Goal: Information Seeking & Learning: Learn about a topic

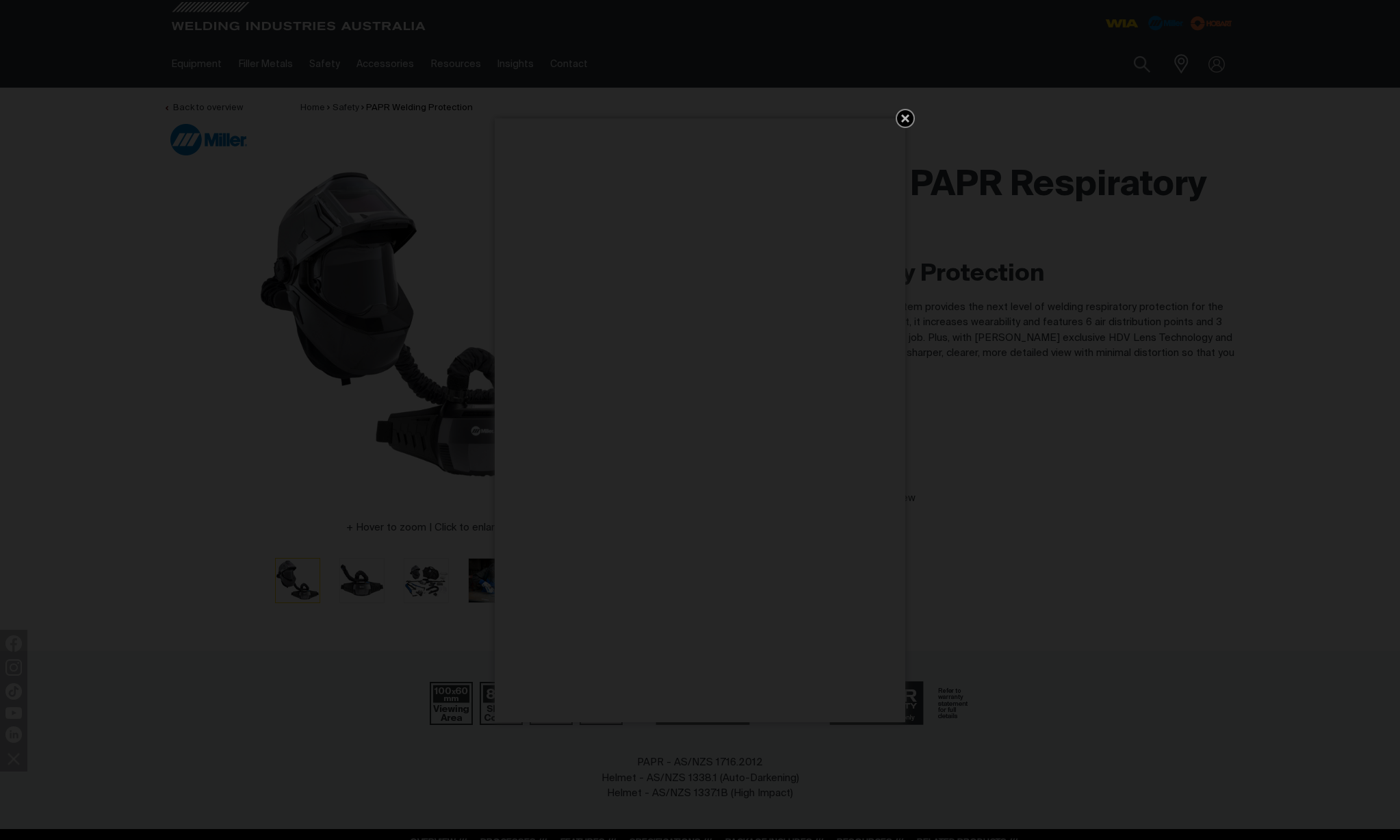
click at [906, 116] on icon "Get 5 WIA Welding Guides Free!" at bounding box center [905, 118] width 8 height 8
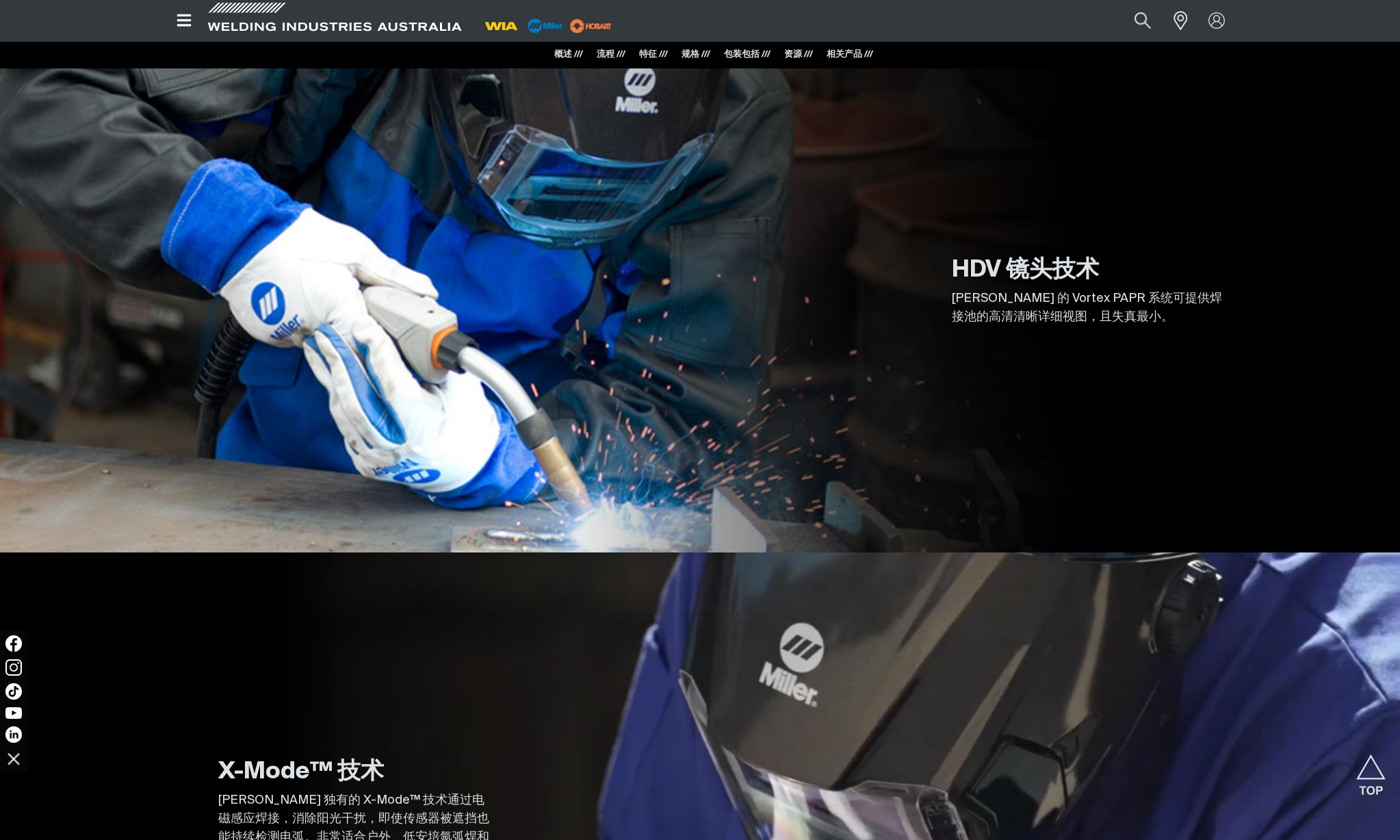
scroll to position [4284, 0]
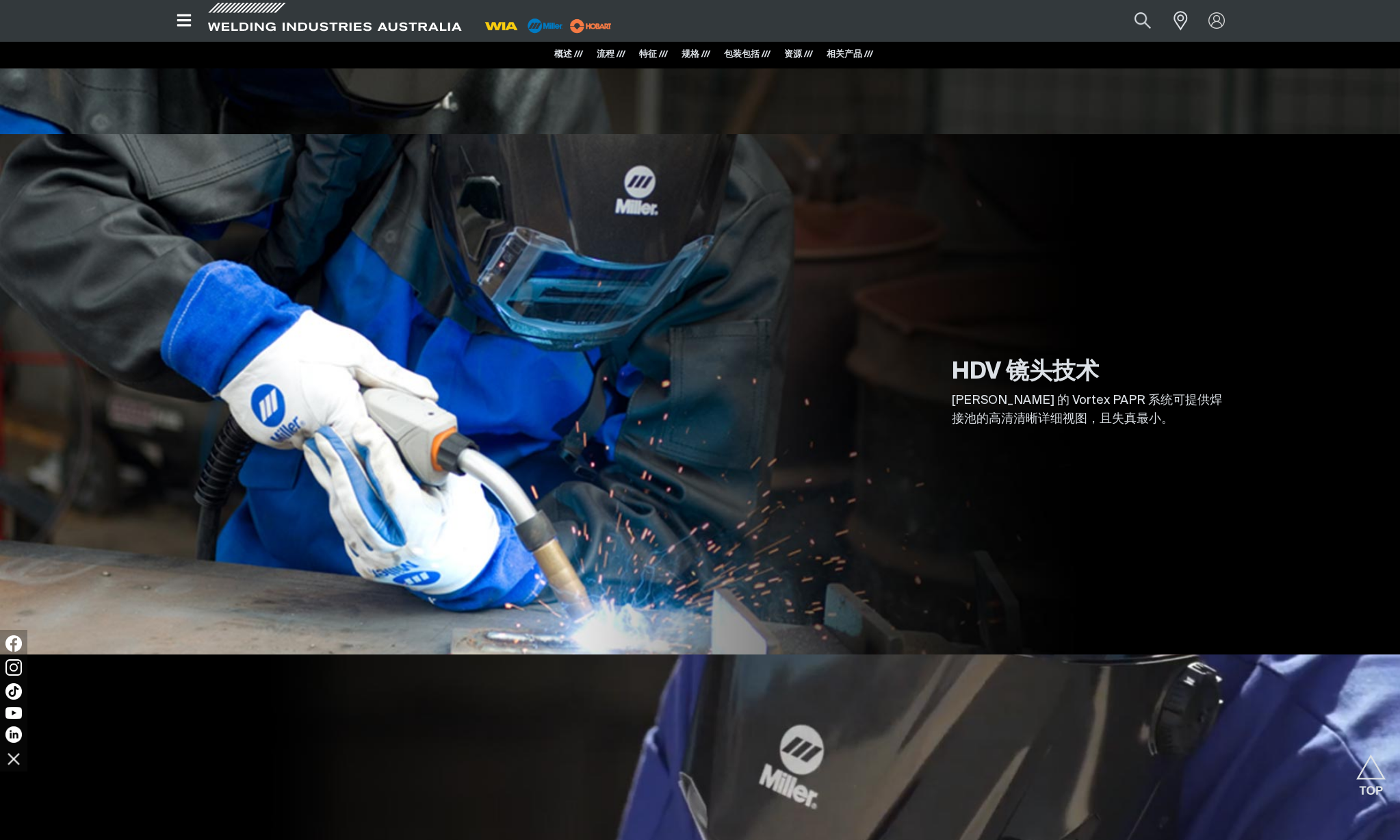
click at [844, 56] on font "相关产品 ///" at bounding box center [849, 55] width 47 height 9
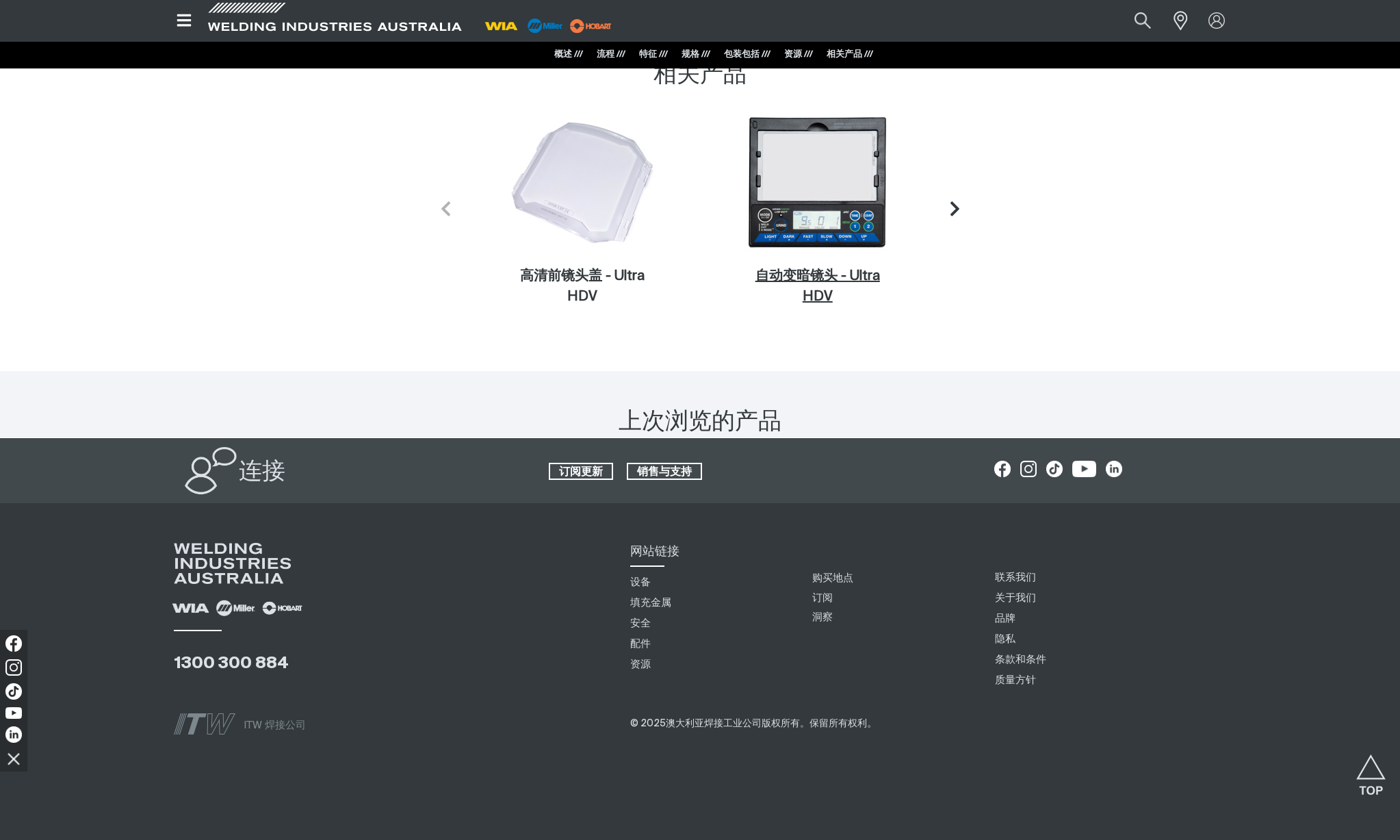
scroll to position [9248, 0]
click at [955, 217] on icon "下一张幻灯片" at bounding box center [958, 208] width 17 height 17
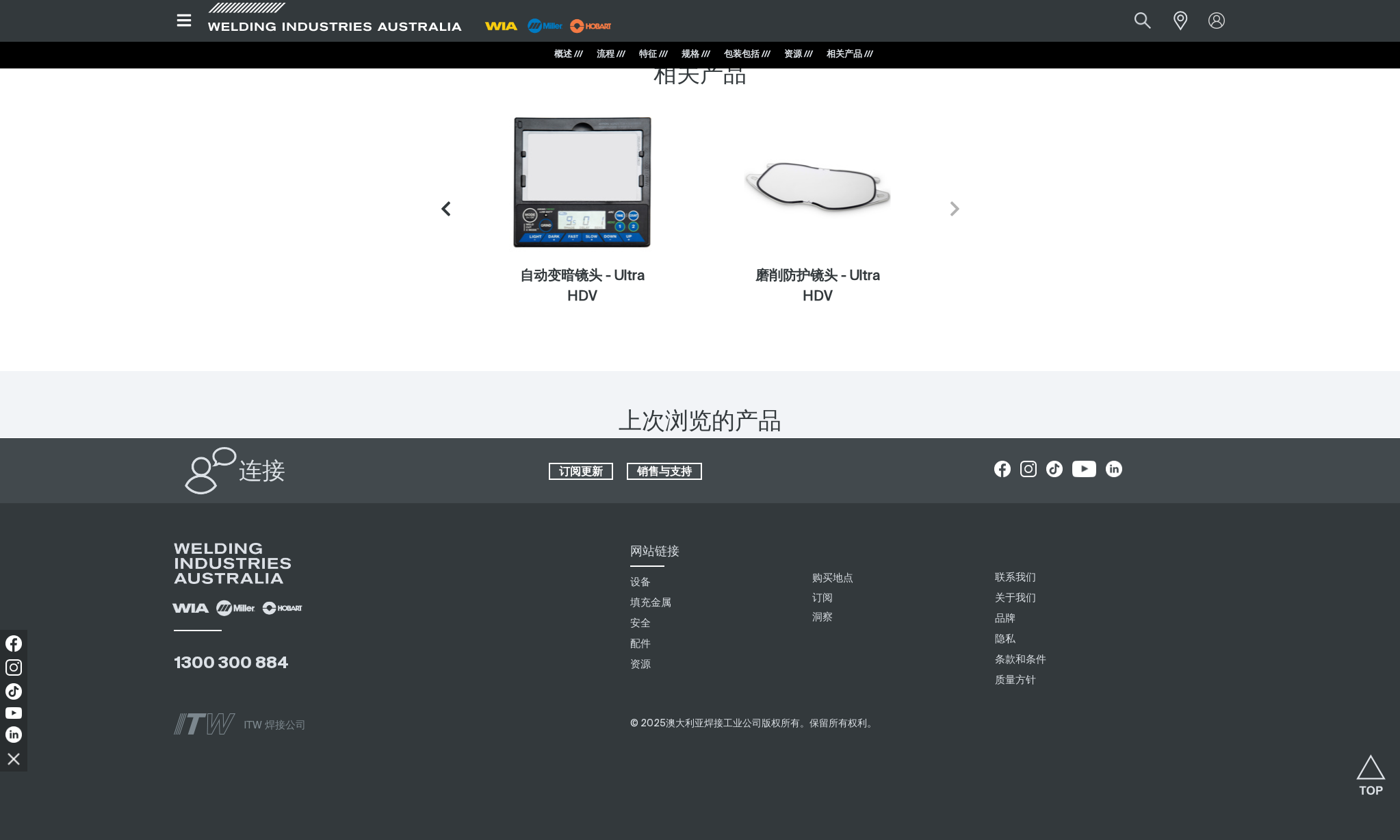
click at [955, 216] on icon "下一张幻灯片" at bounding box center [955, 209] width 9 height 15
click at [795, 60] on div "资源 ///" at bounding box center [798, 54] width 28 height 14
click at [795, 56] on font "资源 ///" at bounding box center [798, 55] width 28 height 9
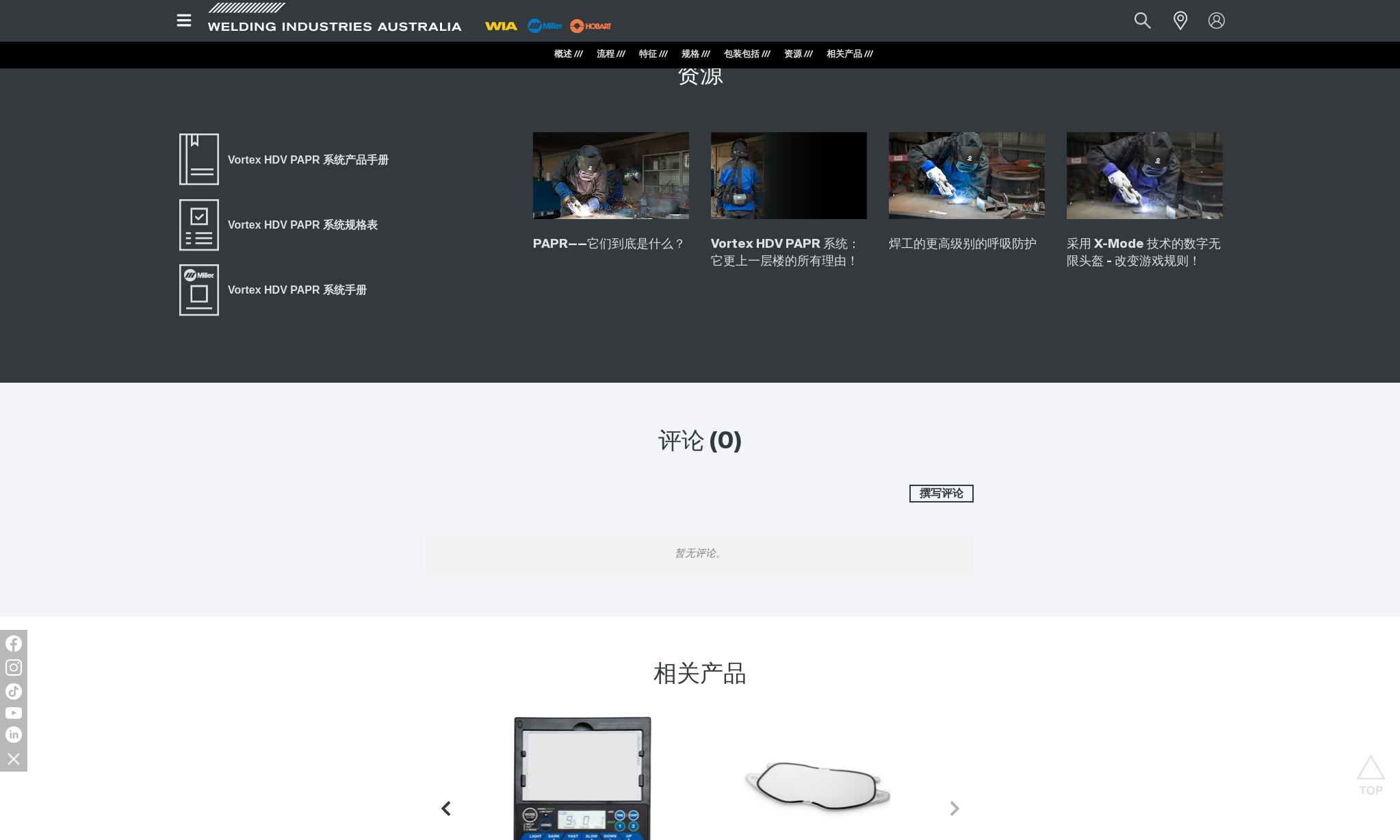
click at [738, 56] on font "包装包括 ///" at bounding box center [747, 55] width 47 height 9
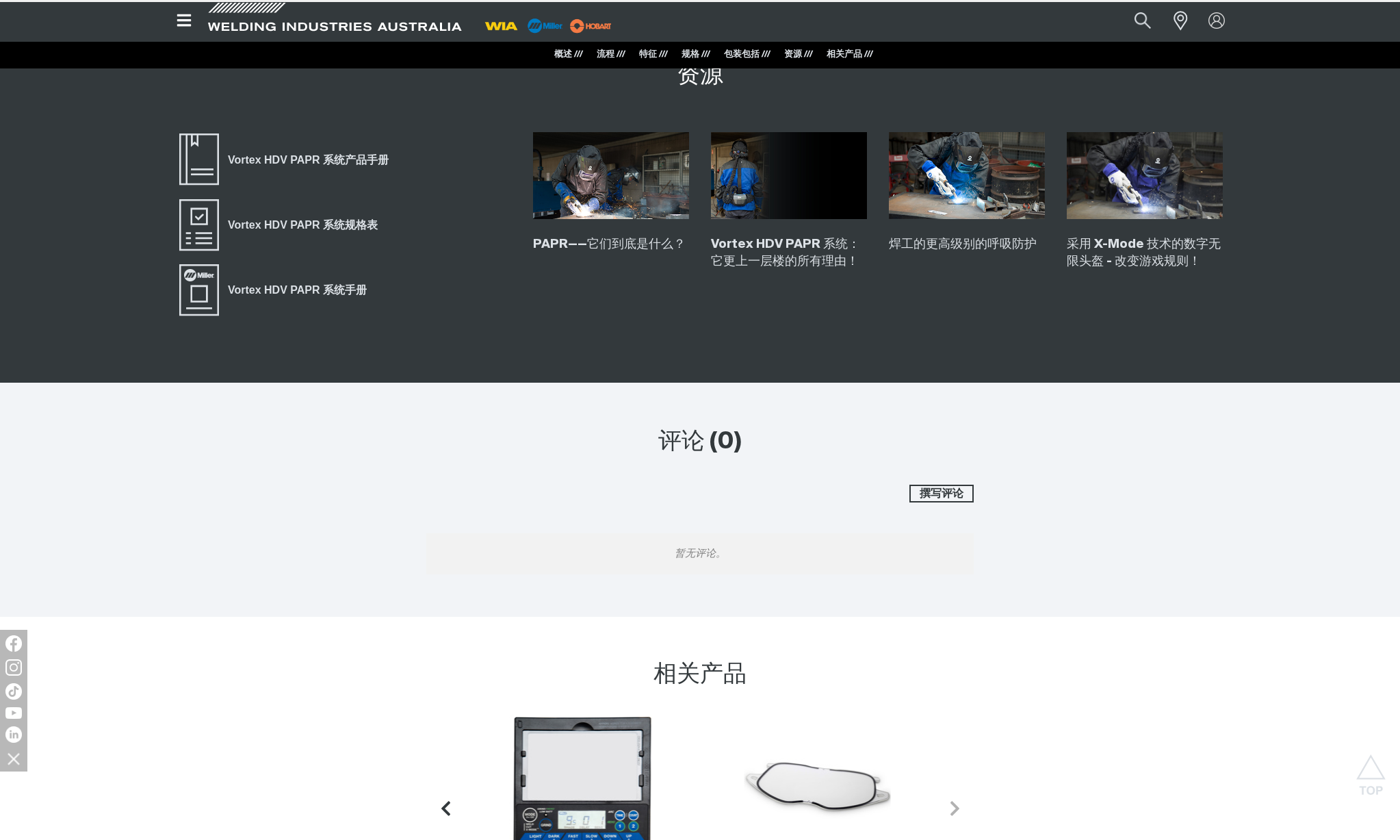
scroll to position [8220, 0]
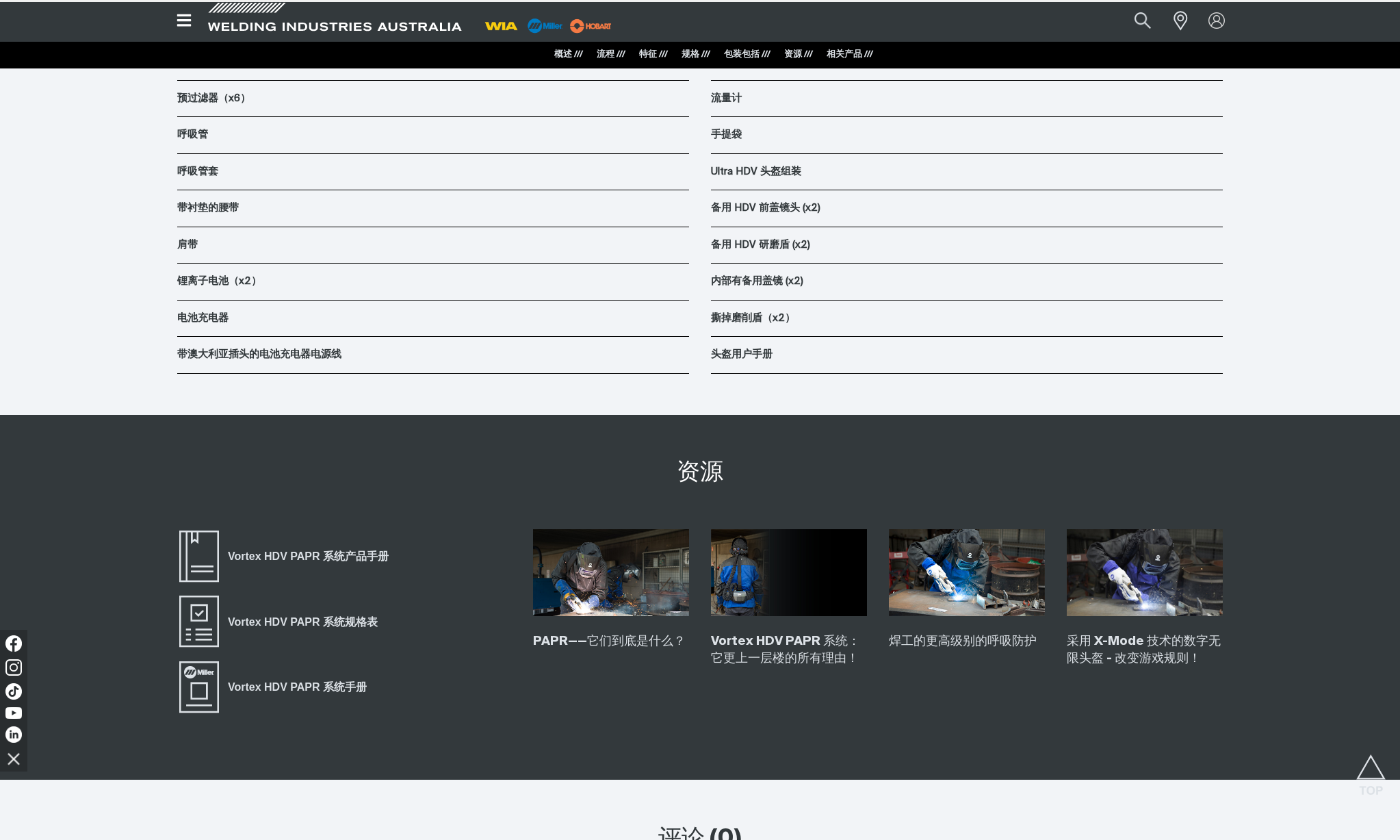
click at [681, 50] on div "概述 /// 流程 /// 特征 /// 规格 /// 包装包括 /// 资源 /// 相关产品 ///" at bounding box center [700, 54] width 346 height 14
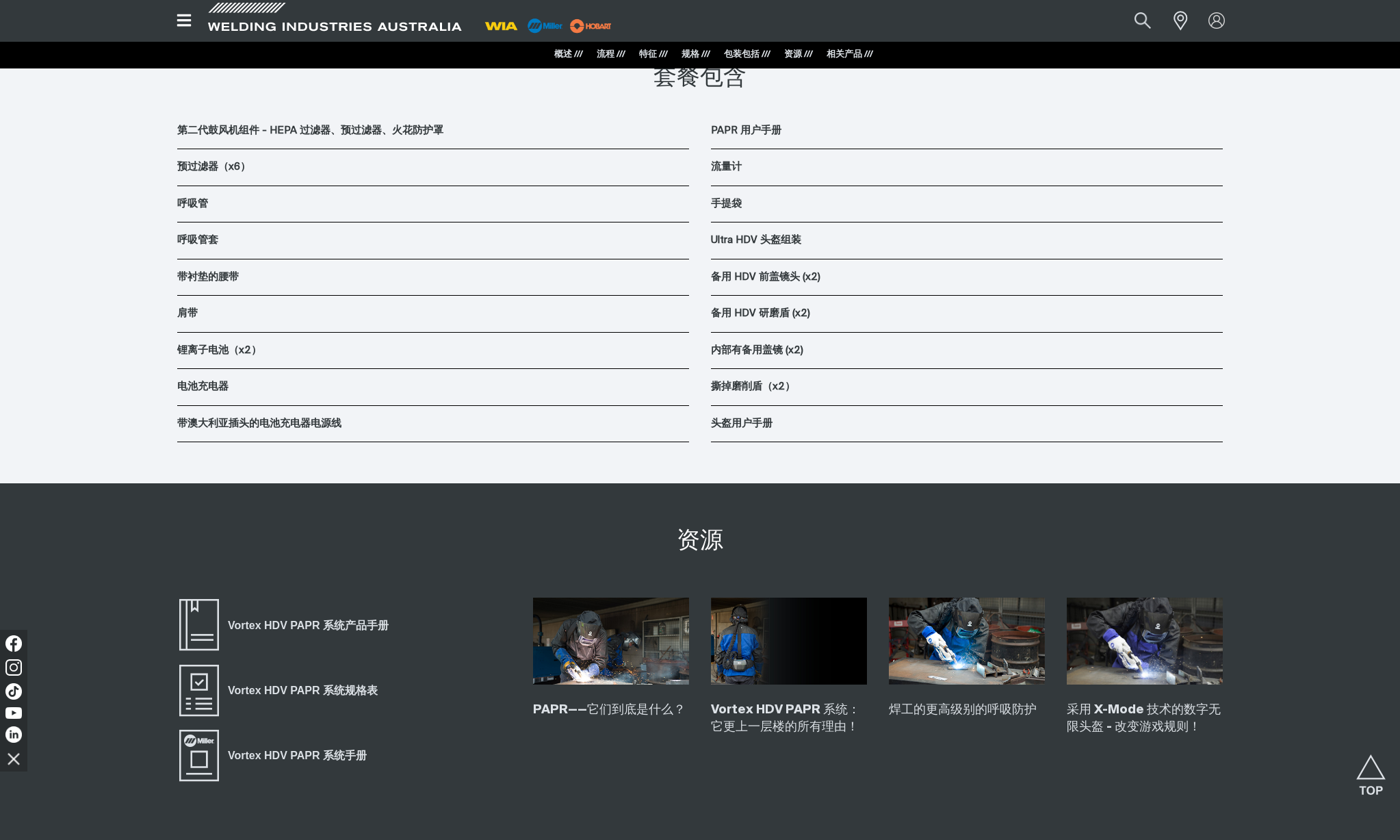
click at [697, 51] on font "规格 ///" at bounding box center [695, 55] width 28 height 9
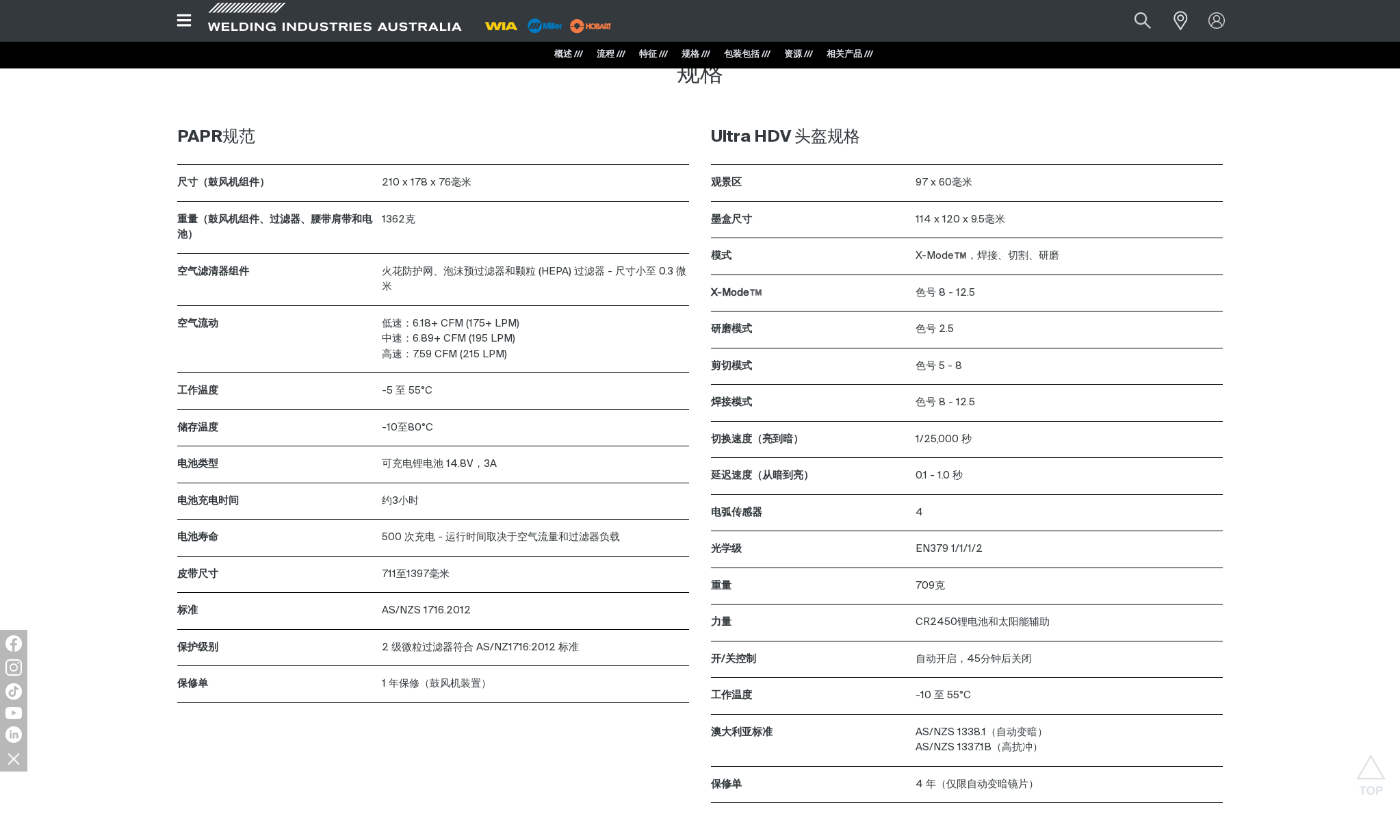
click at [641, 54] on font "特征 ///" at bounding box center [653, 55] width 28 height 9
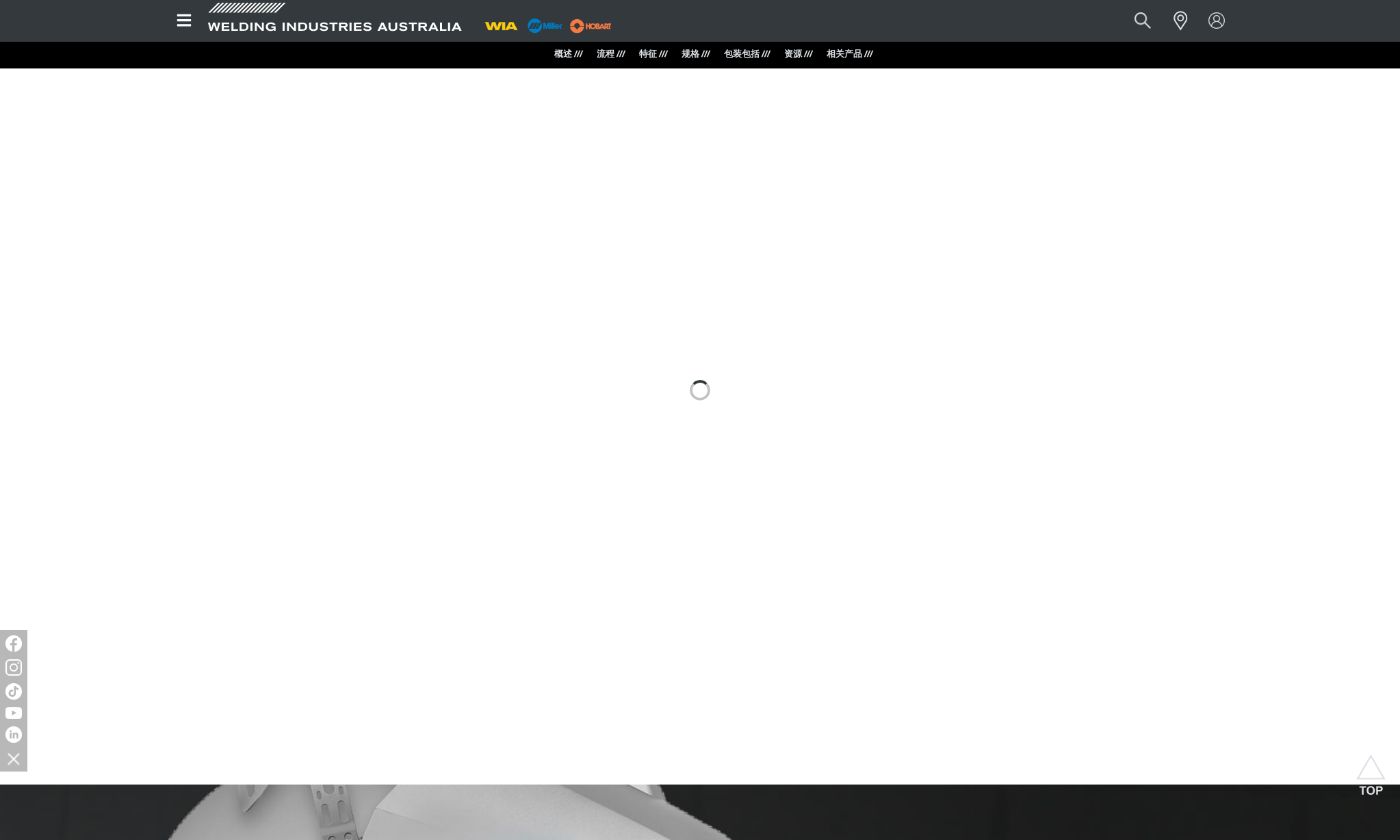
scroll to position [992, 0]
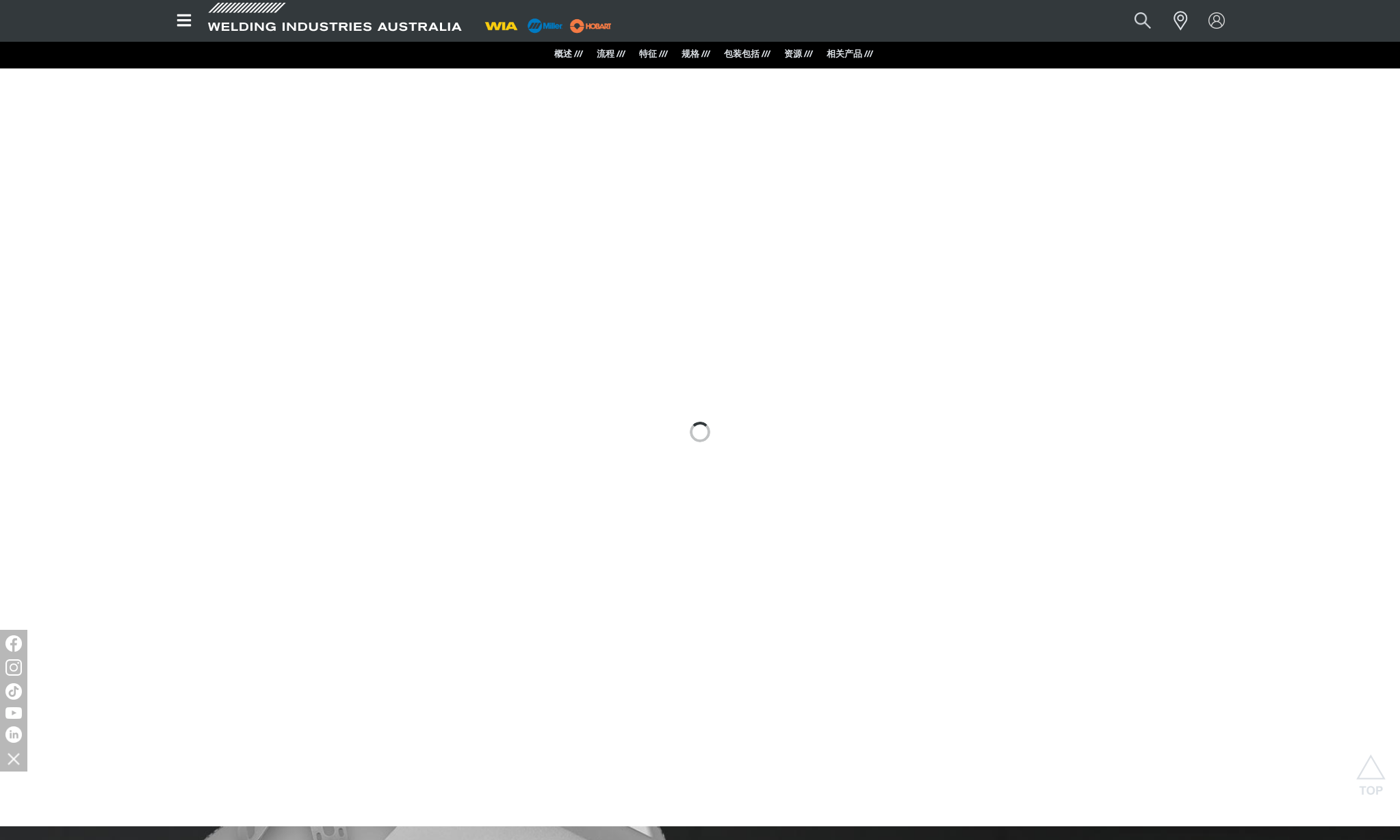
click at [605, 54] on font "流程 ///" at bounding box center [610, 55] width 28 height 9
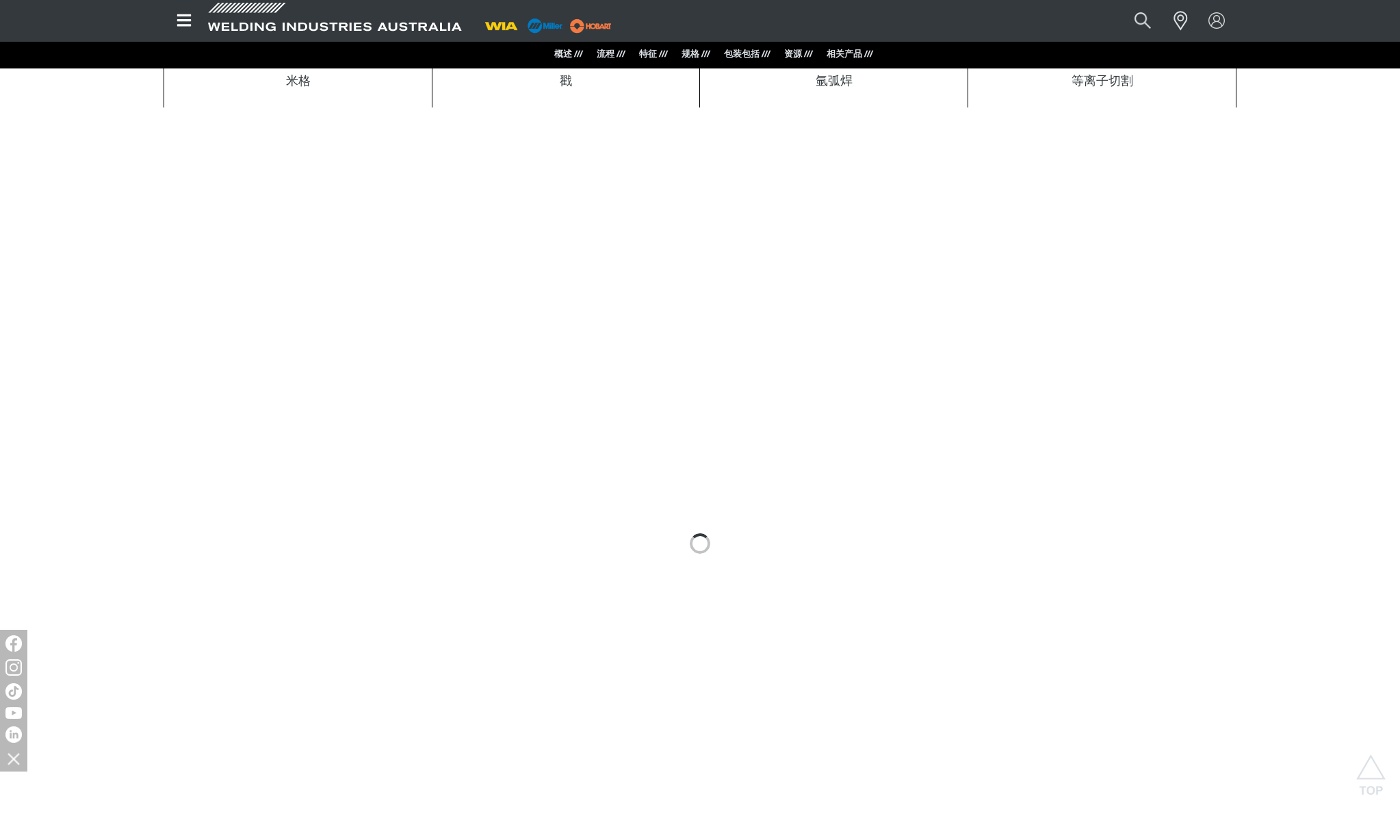
scroll to position [839, 0]
click at [571, 53] on font "概述 ///" at bounding box center [568, 55] width 28 height 9
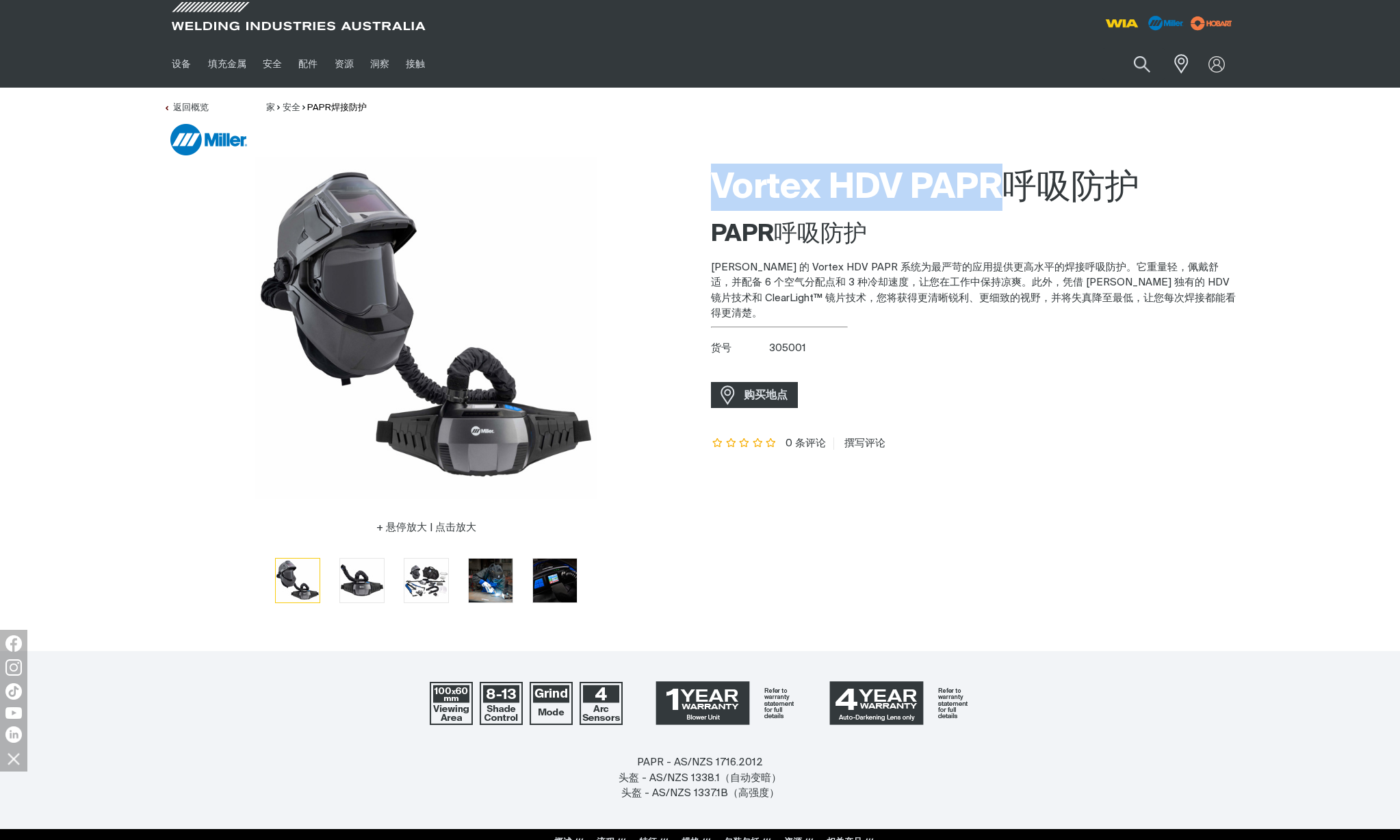
drag, startPoint x: 716, startPoint y: 188, endPoint x: 995, endPoint y: 200, distance: 279.3
click at [995, 200] on font "Vortex HDV PAPR呼吸防护" at bounding box center [925, 188] width 428 height 34
copy font "Vortex HDV PAPR"
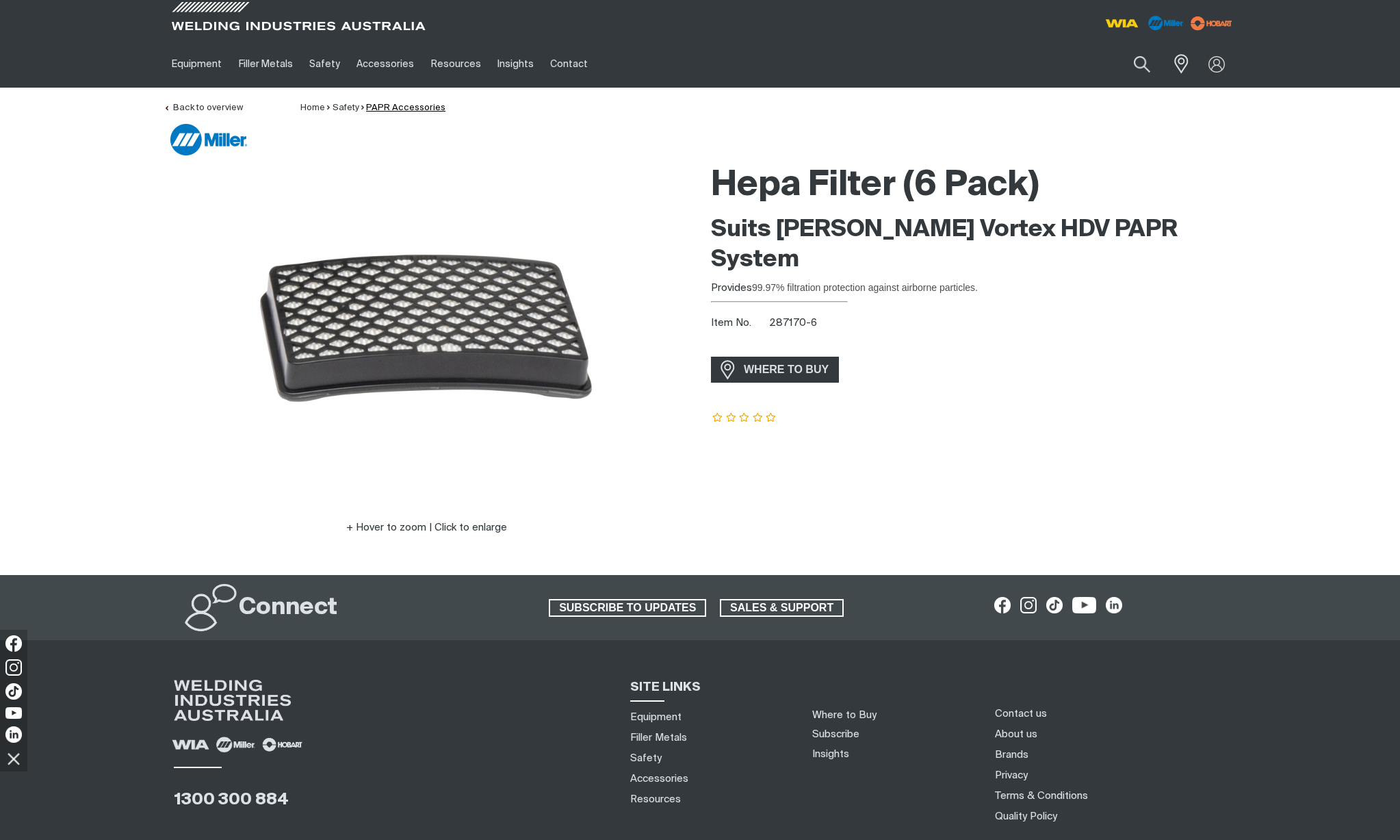
click at [385, 107] on link "PAPR Accessories" at bounding box center [405, 108] width 80 height 9
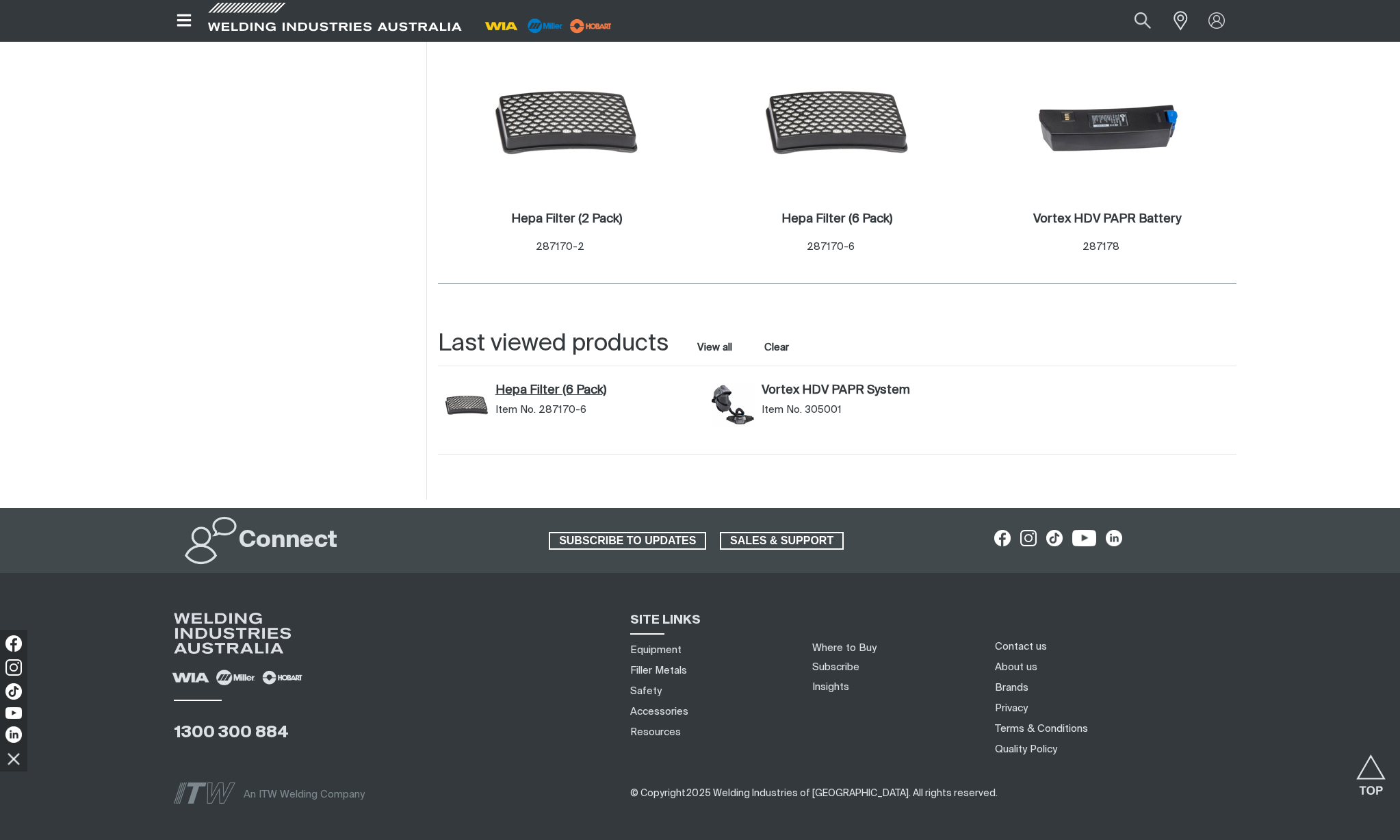
scroll to position [137, 0]
